Goal: Task Accomplishment & Management: Use online tool/utility

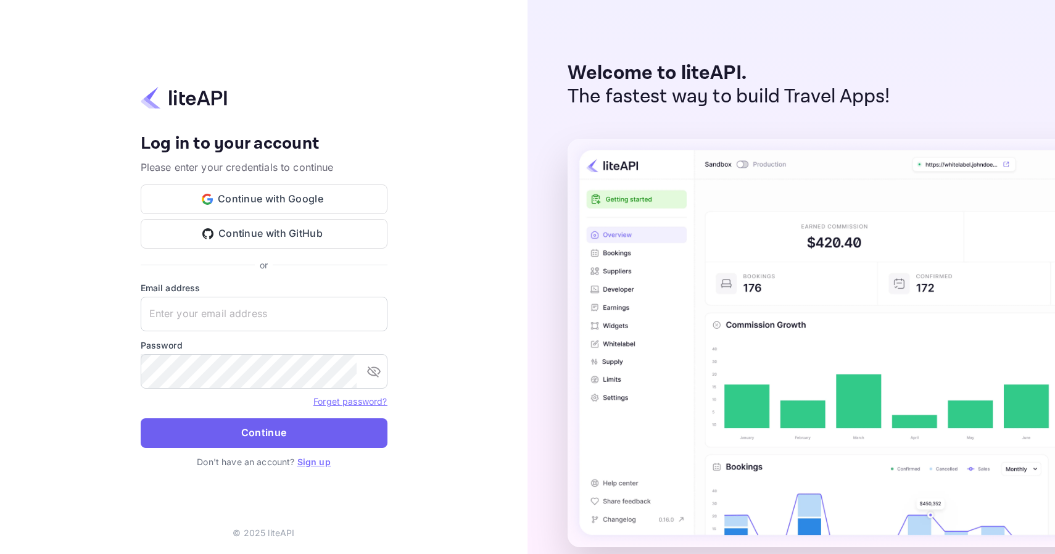
type input "john+liteapi@journey.com"
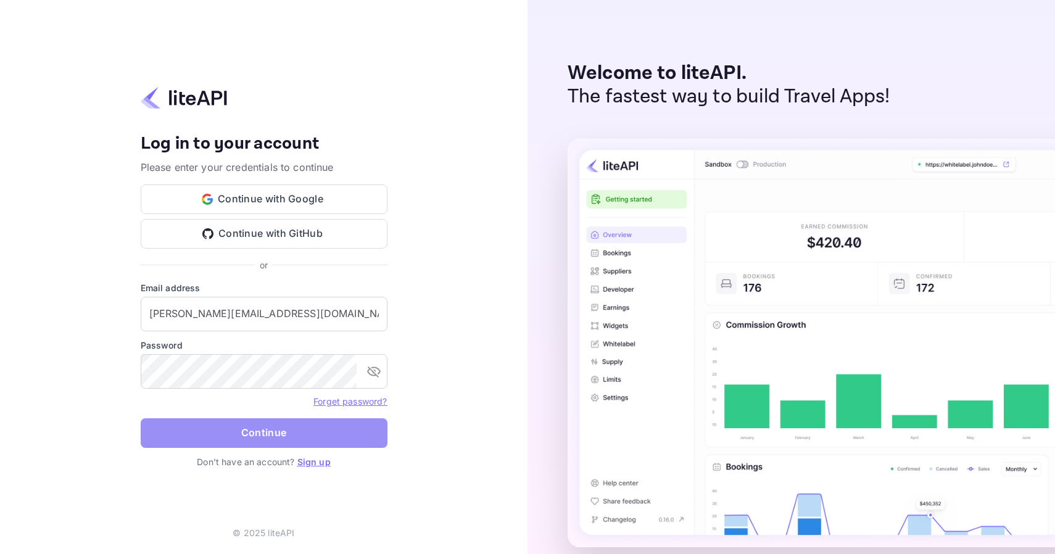
click at [268, 434] on button "Continue" at bounding box center [264, 433] width 247 height 30
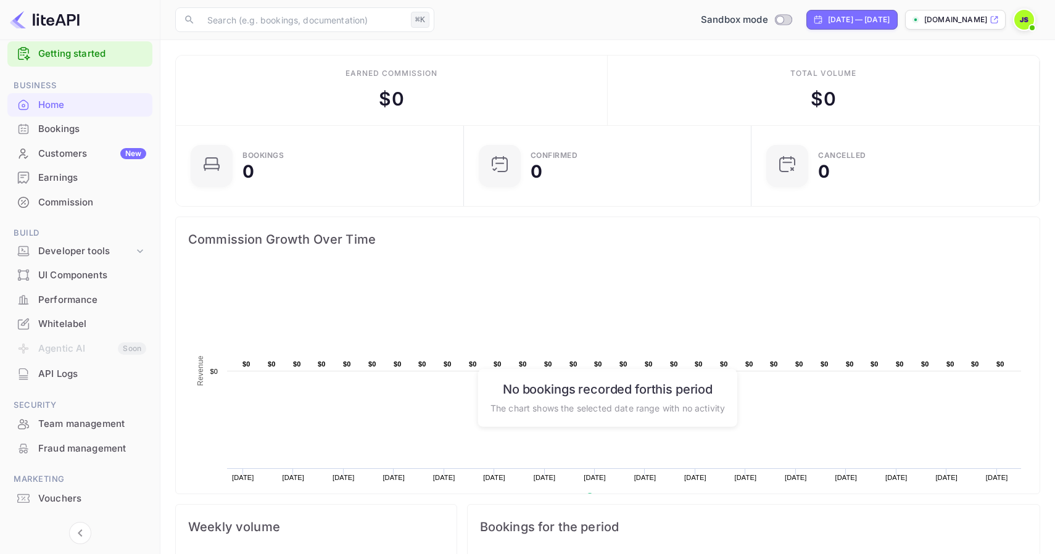
scroll to position [28, 0]
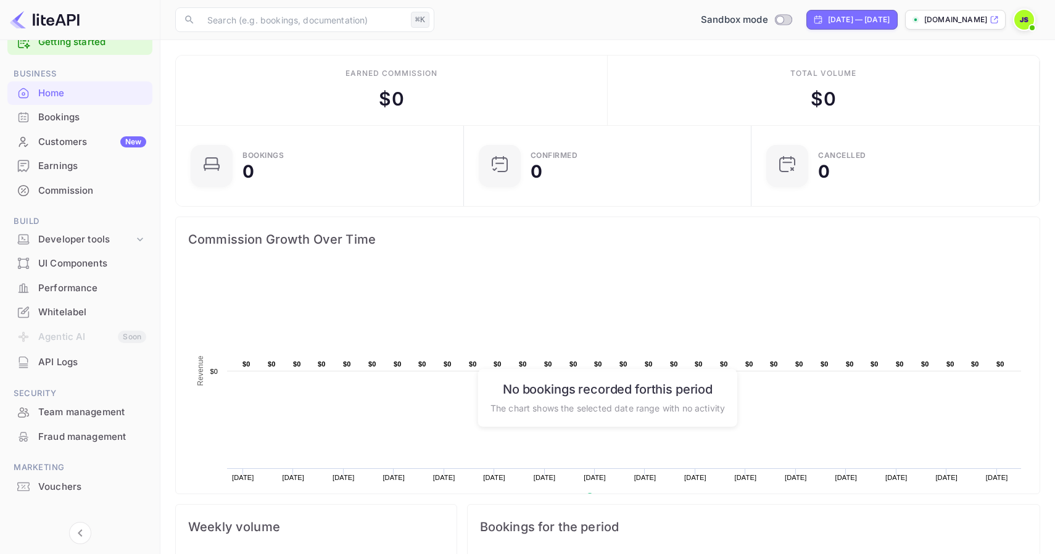
click at [97, 445] on div "Fraud management" at bounding box center [79, 437] width 145 height 24
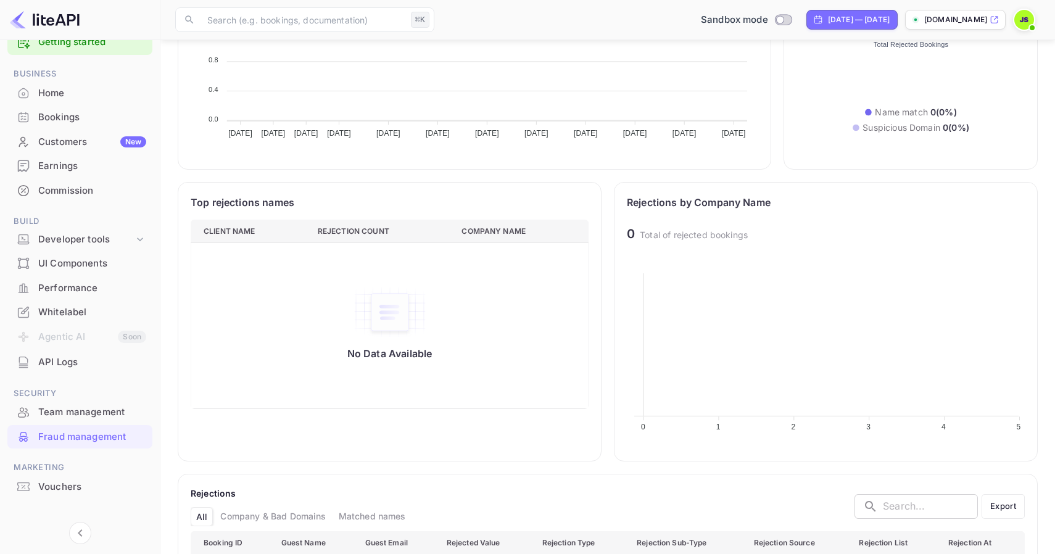
scroll to position [276, 0]
